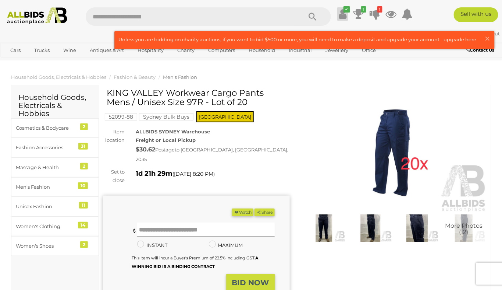
click at [350, 12] on icon "✔" at bounding box center [347, 9] width 7 height 6
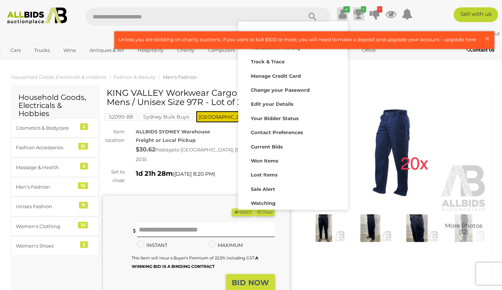
click at [364, 12] on icon at bounding box center [359, 13] width 10 height 13
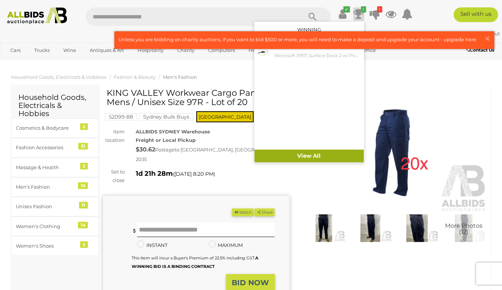
click at [325, 153] on link "View All" at bounding box center [310, 155] width 110 height 13
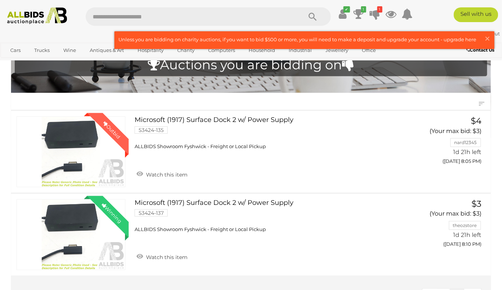
scroll to position [82, 0]
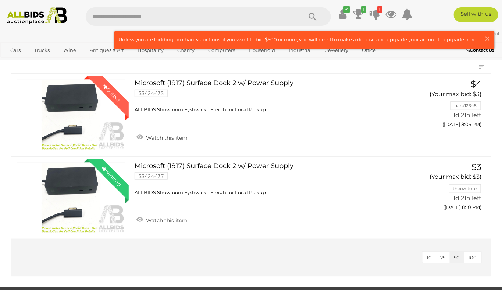
drag, startPoint x: 315, startPoint y: 132, endPoint x: 224, endPoint y: 259, distance: 155.6
click at [224, 259] on div "10 25 50 100" at bounding box center [251, 256] width 480 height 37
click at [43, 20] on img at bounding box center [37, 15] width 67 height 17
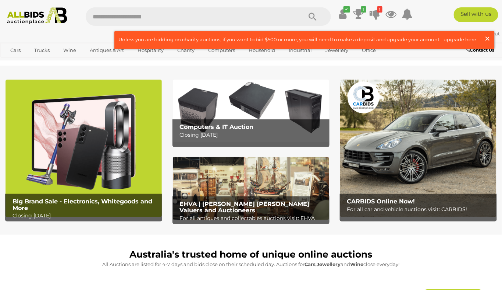
click at [487, 35] on span "×" at bounding box center [488, 38] width 7 height 14
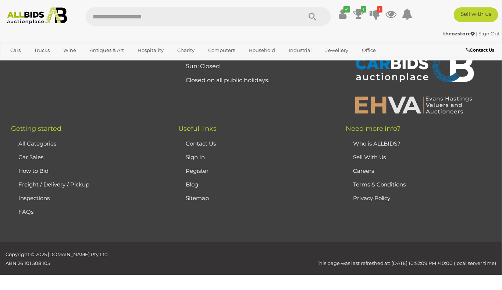
scroll to position [1670, 0]
